Goal: Navigation & Orientation: Find specific page/section

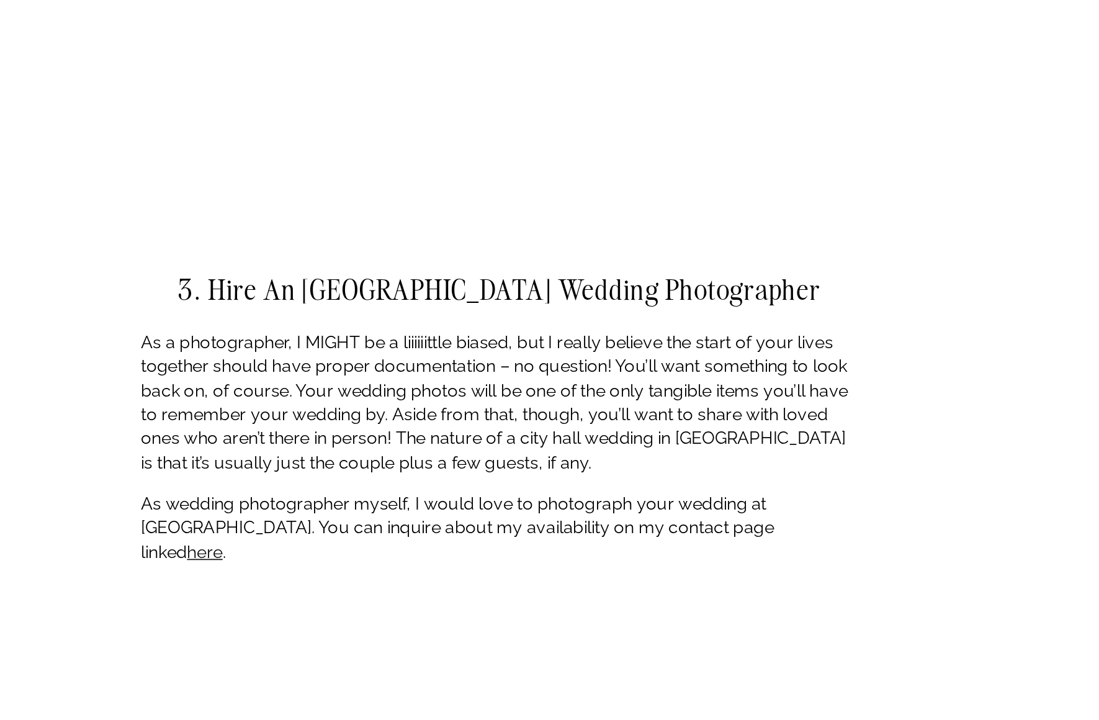
scroll to position [2254, 0]
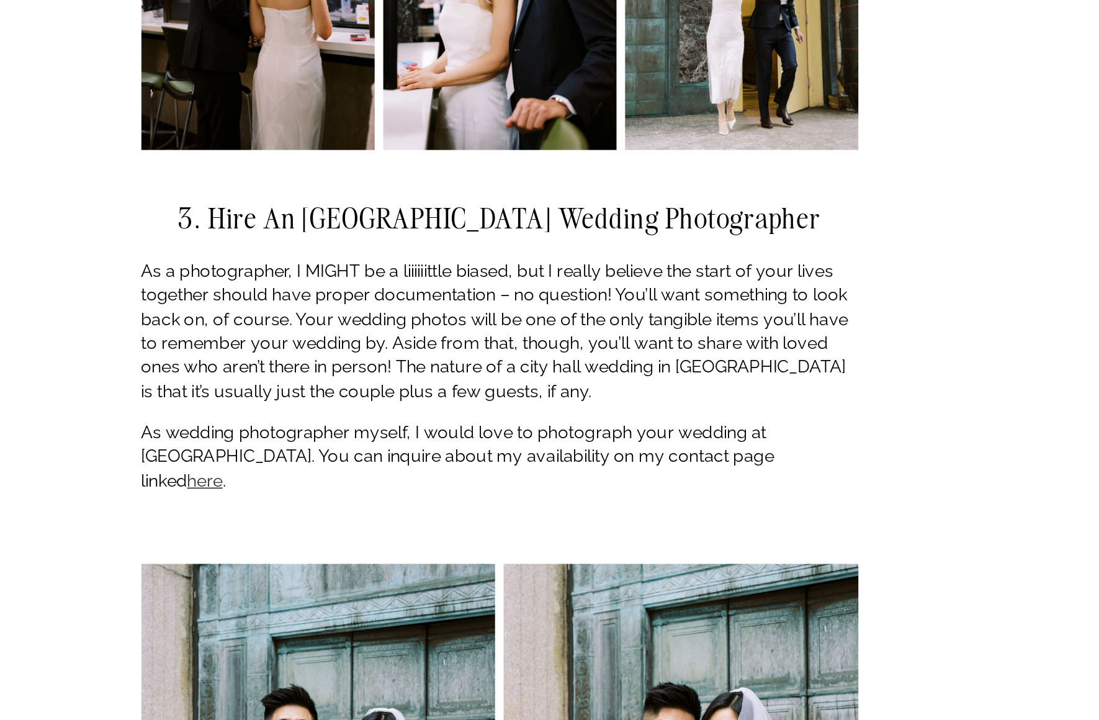
click at [385, 576] on link "here" at bounding box center [380, 582] width 20 height 12
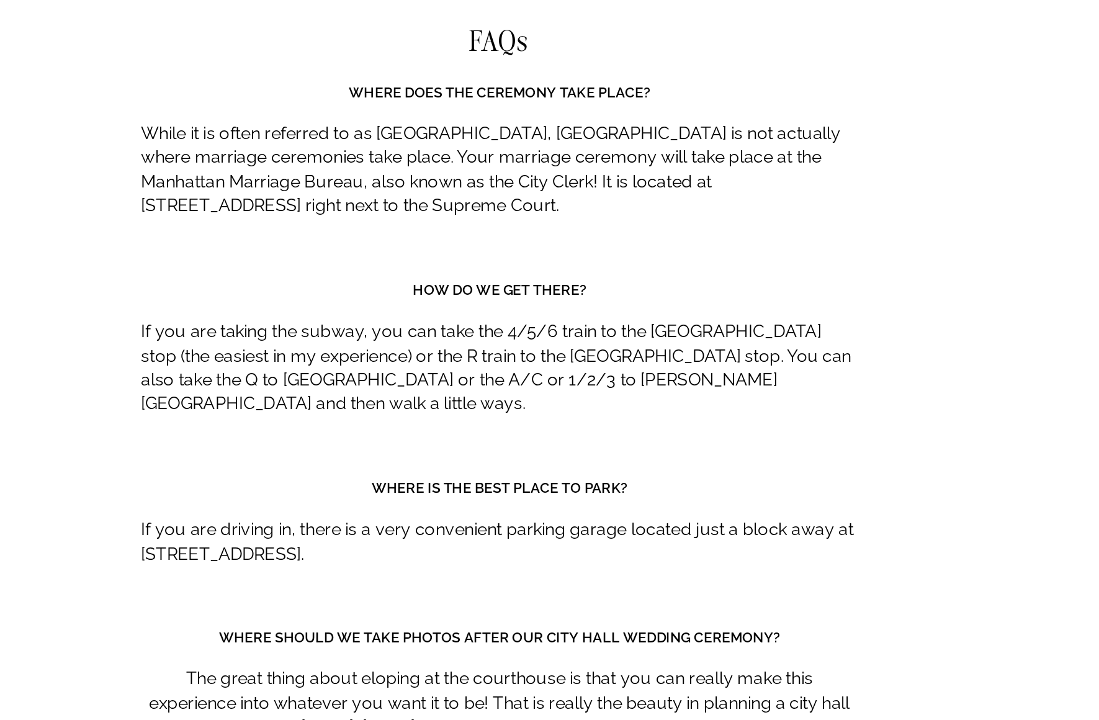
scroll to position [5213, 0]
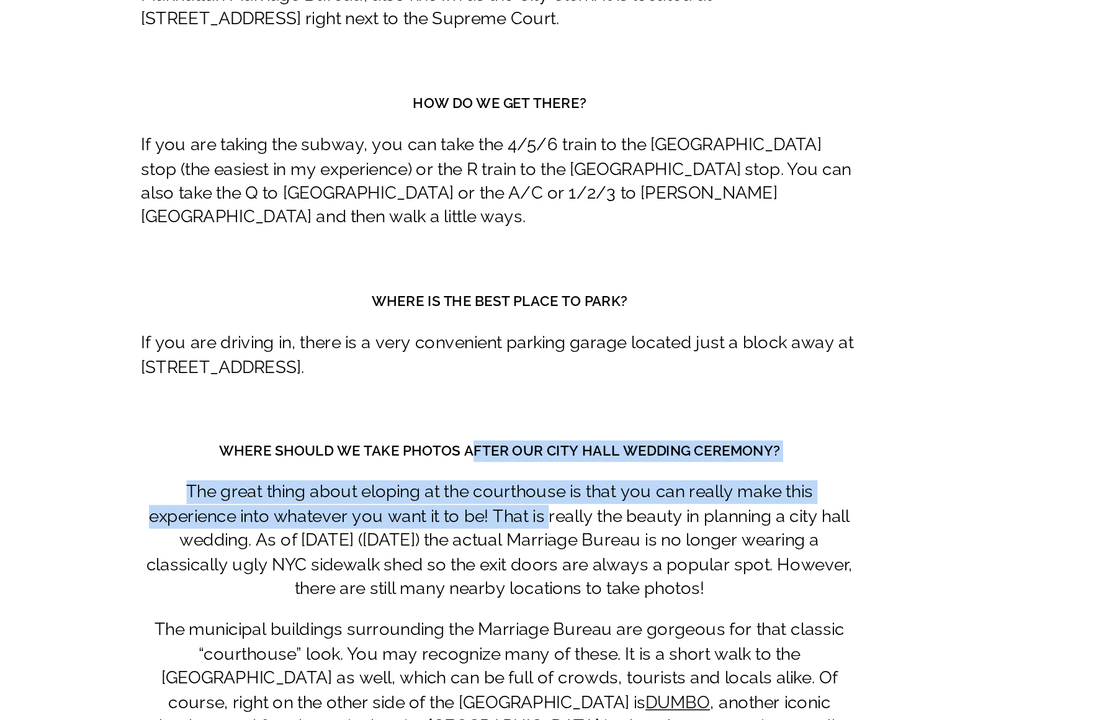
drag, startPoint x: 274, startPoint y: 189, endPoint x: 316, endPoint y: 230, distance: 58.8
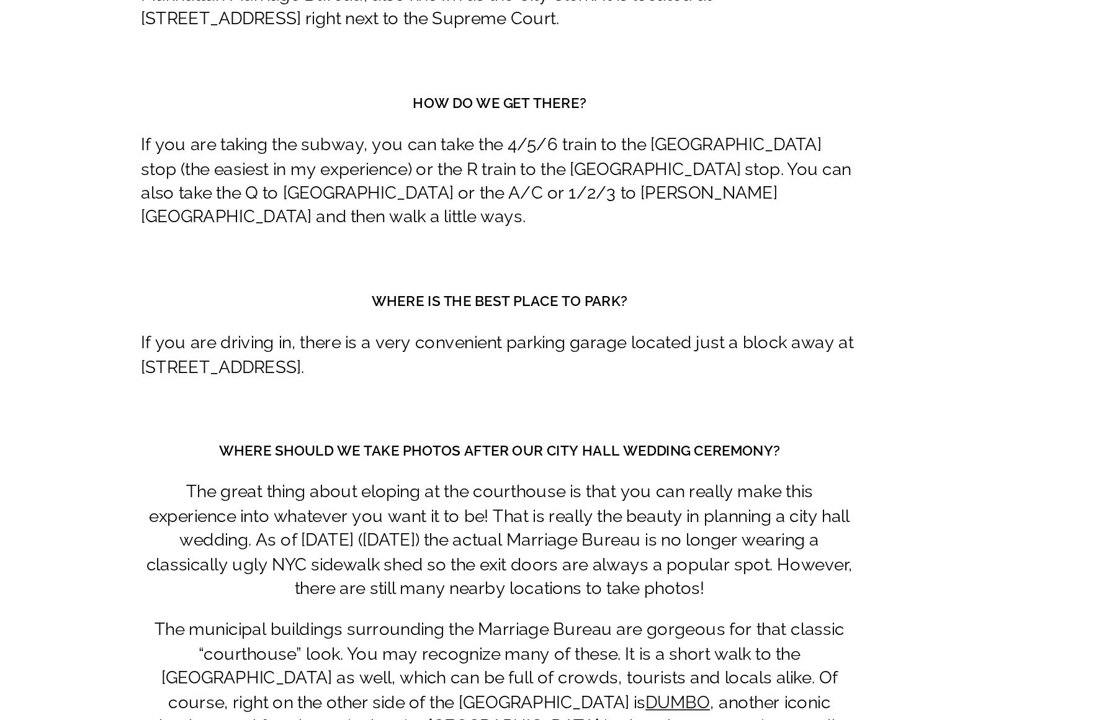
click at [343, 582] on p "The great thing about eloping at the courthouse is that you can really make thi…" at bounding box center [550, 617] width 414 height 70
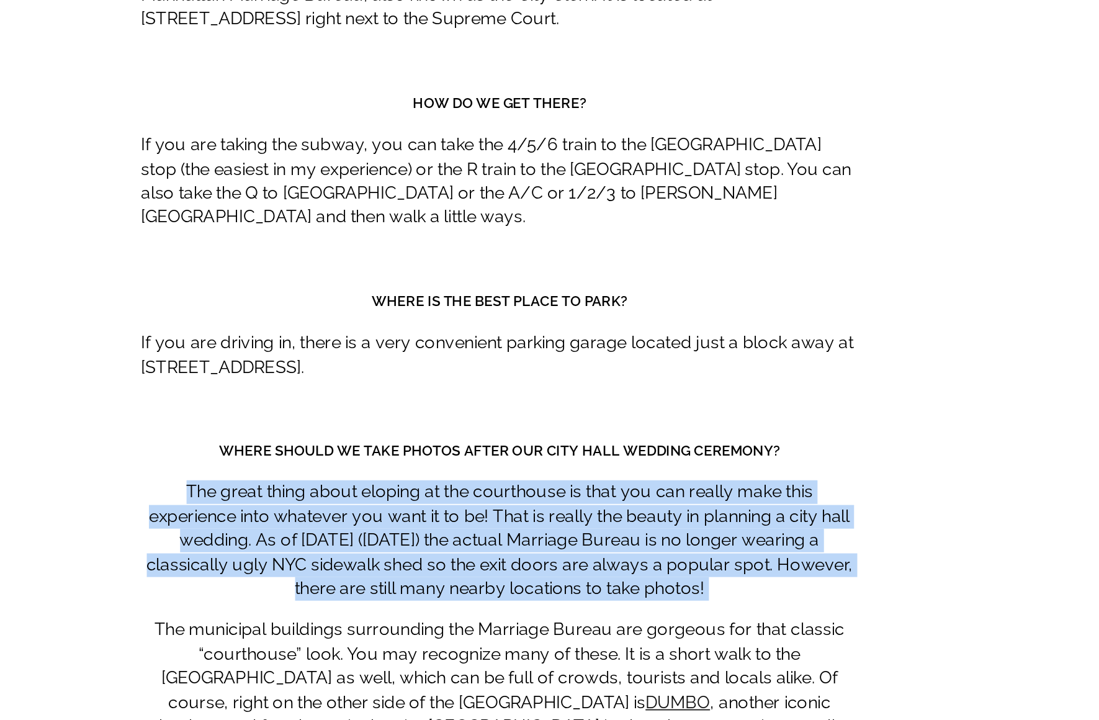
click at [343, 582] on p "The great thing about eloping at the courthouse is that you can really make thi…" at bounding box center [550, 617] width 414 height 70
click at [346, 582] on p "The great thing about eloping at the courthouse is that you can really make thi…" at bounding box center [550, 617] width 414 height 70
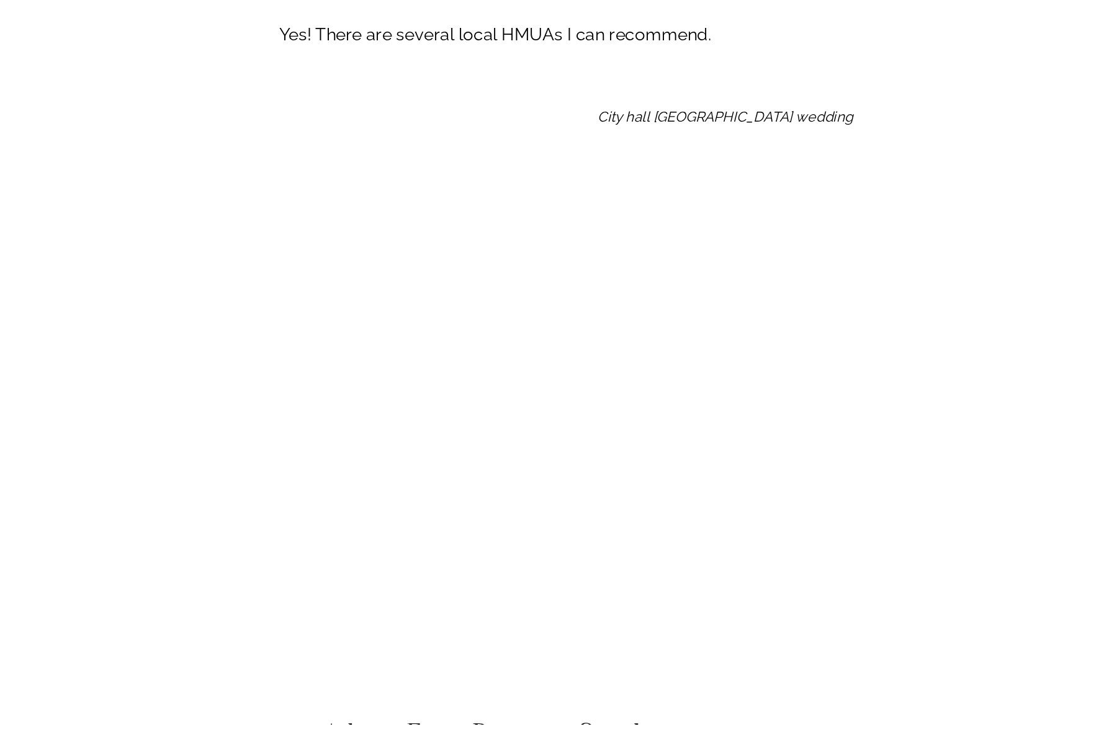
scroll to position [13553, 458]
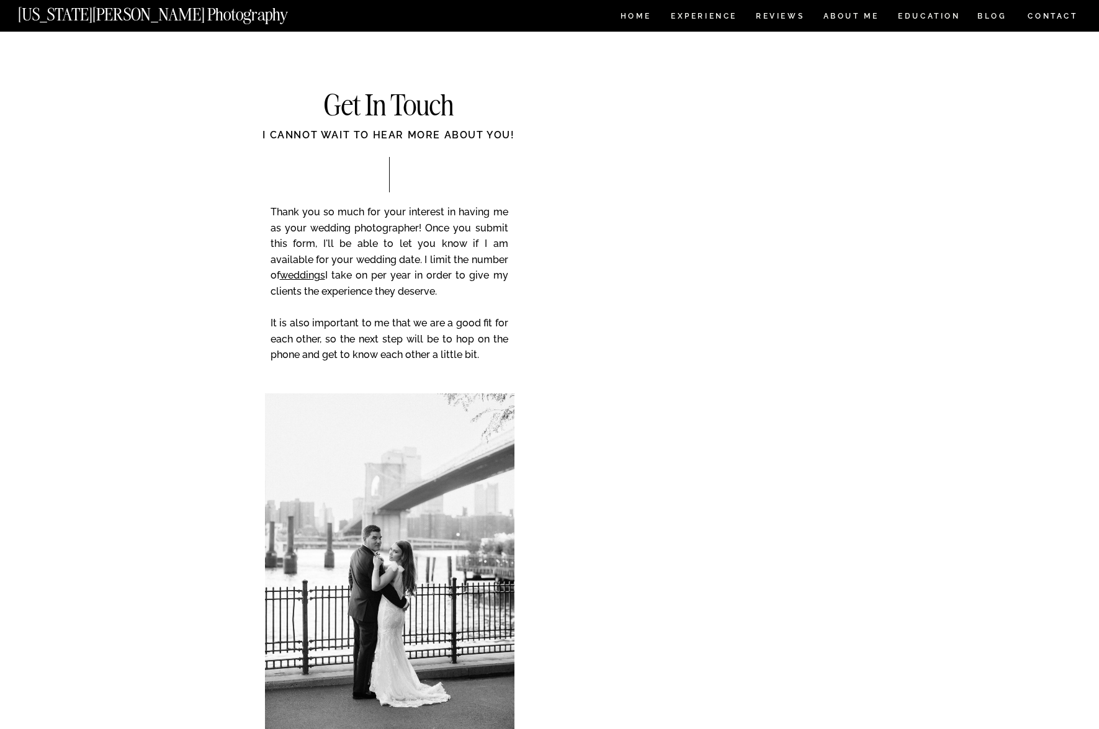
click at [202, 17] on nav "[US_STATE][PERSON_NAME] Photography" at bounding box center [174, 11] width 312 height 11
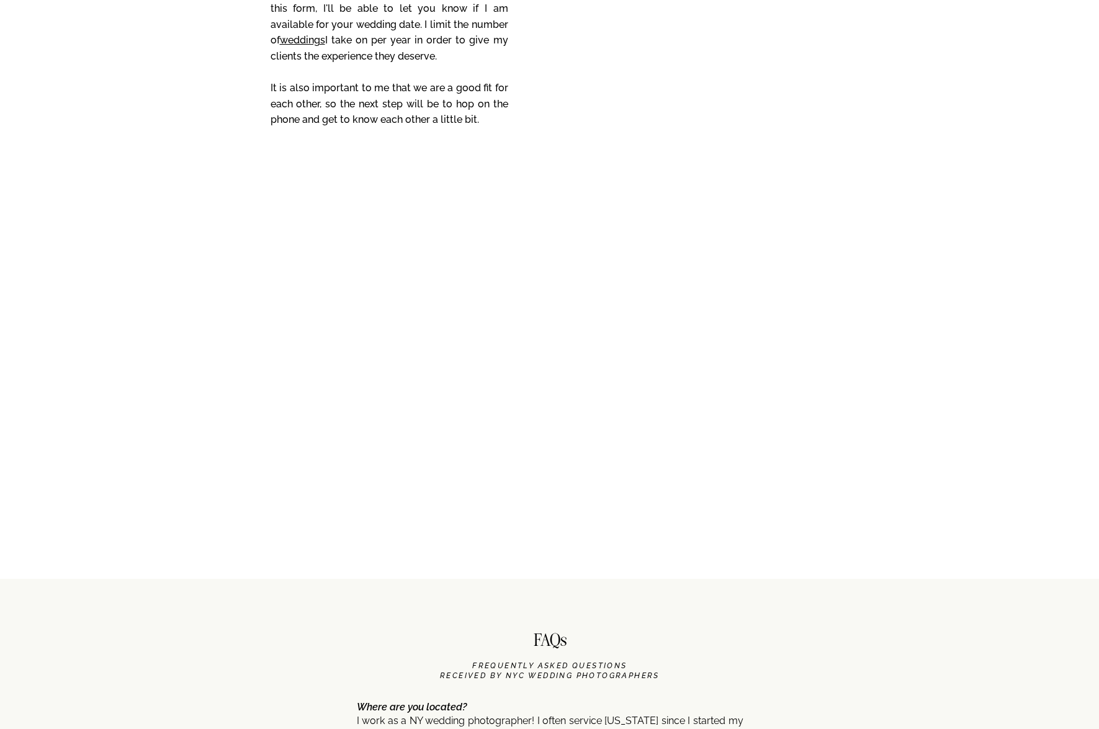
scroll to position [5578, 0]
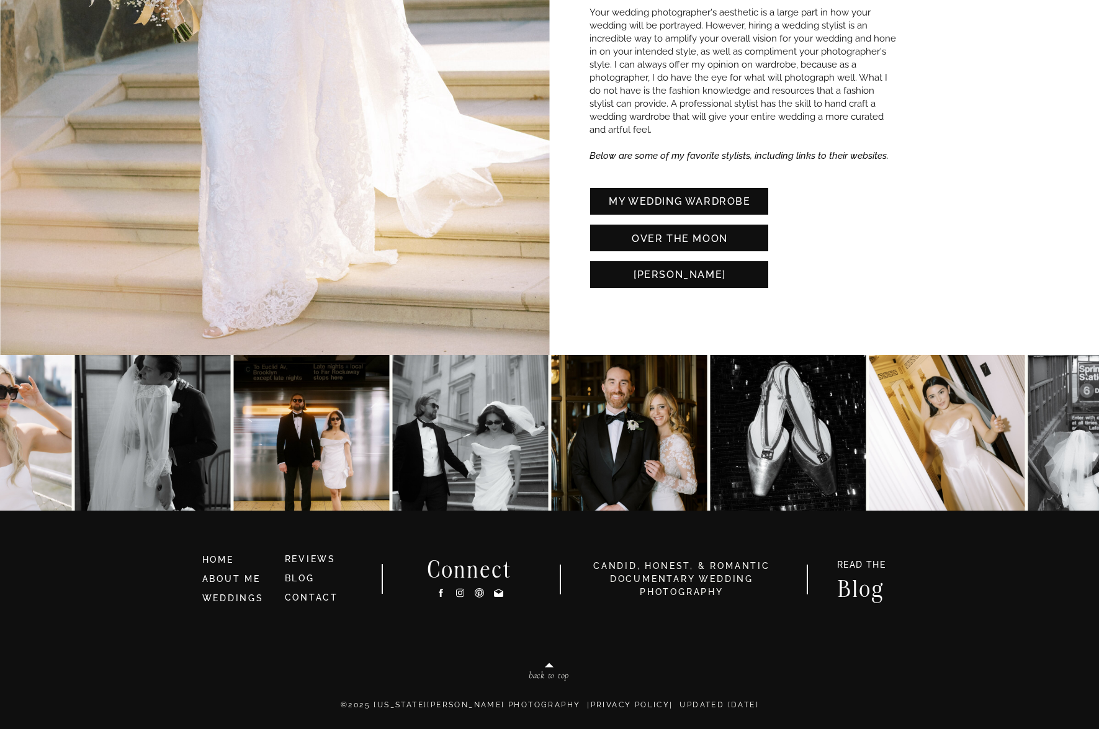
scroll to position [2761, 0]
